Goal: Navigation & Orientation: Find specific page/section

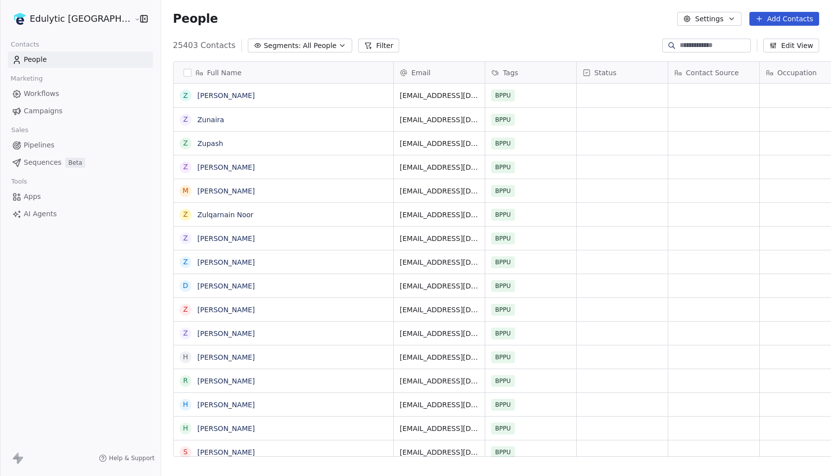
scroll to position [419, 698]
click at [61, 109] on link "Campaigns" at bounding box center [80, 111] width 145 height 16
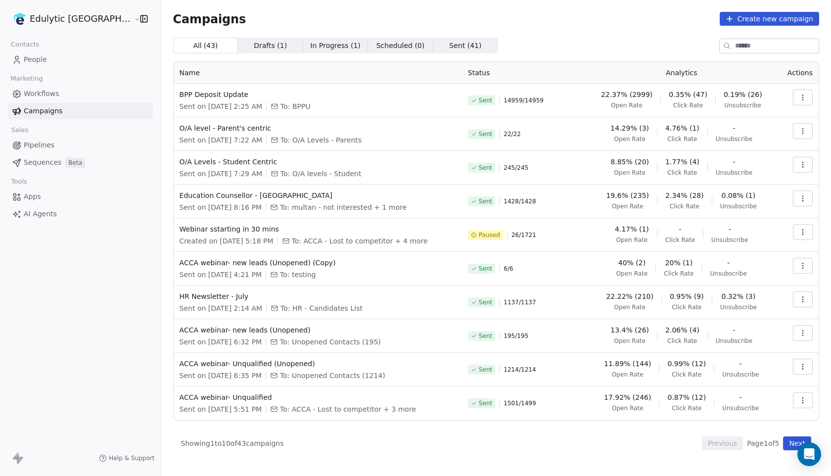
click at [46, 95] on span "Workflows" at bounding box center [42, 94] width 36 height 10
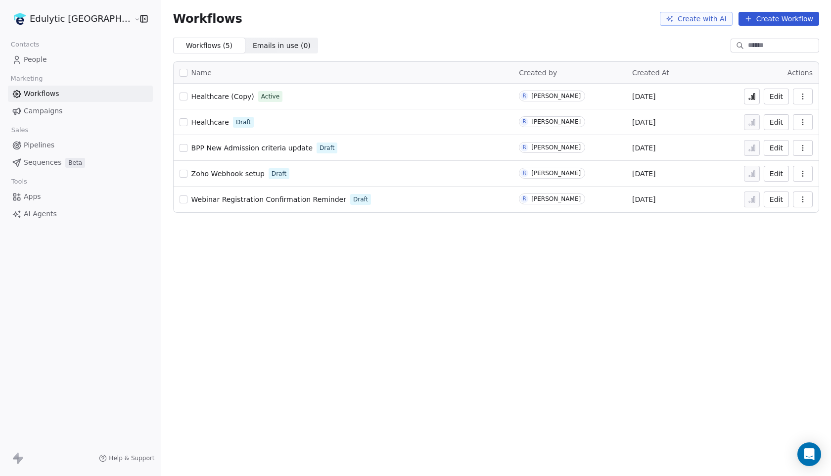
click at [200, 95] on span "Healthcare (Copy)" at bounding box center [222, 97] width 63 height 8
click at [756, 94] on button at bounding box center [752, 97] width 16 height 16
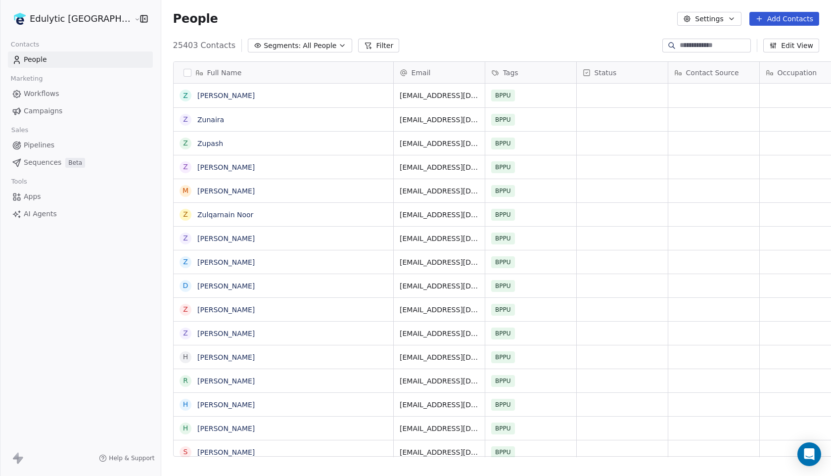
scroll to position [419, 698]
